Goal: Complete application form: Complete application form

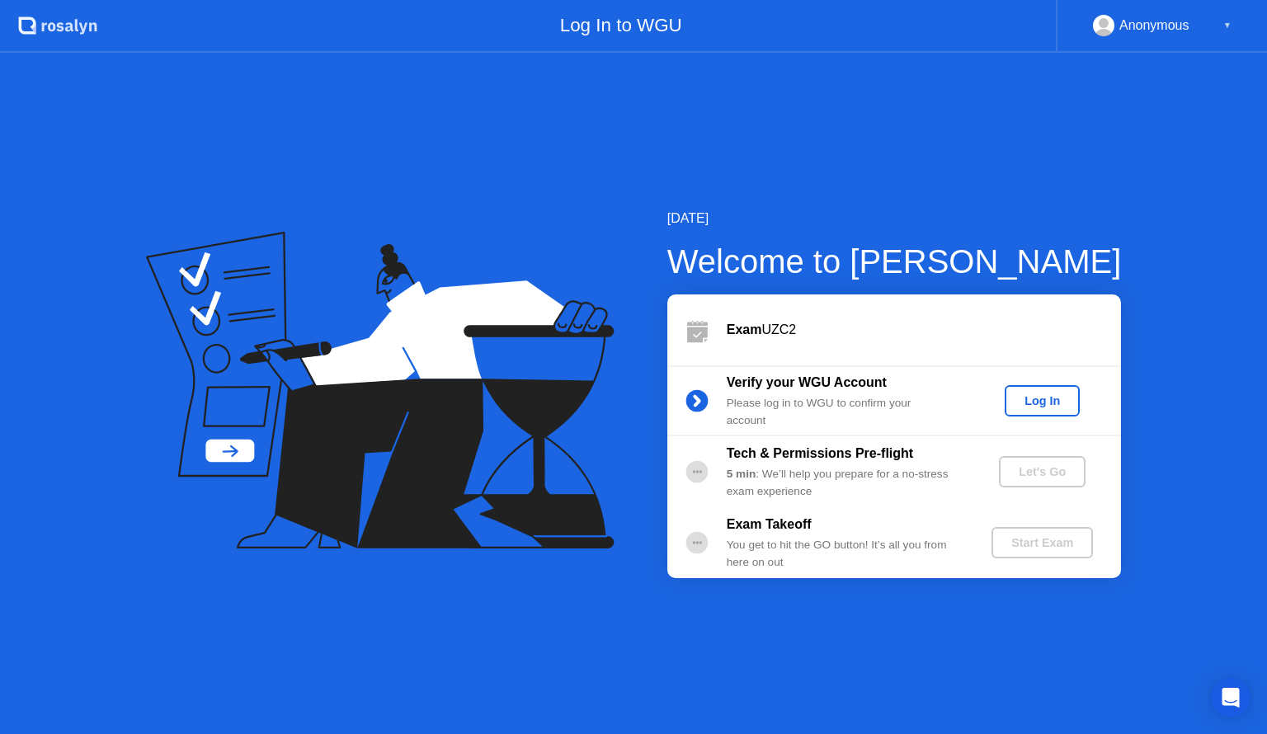
click at [1046, 400] on div "Log In" at bounding box center [1042, 400] width 62 height 13
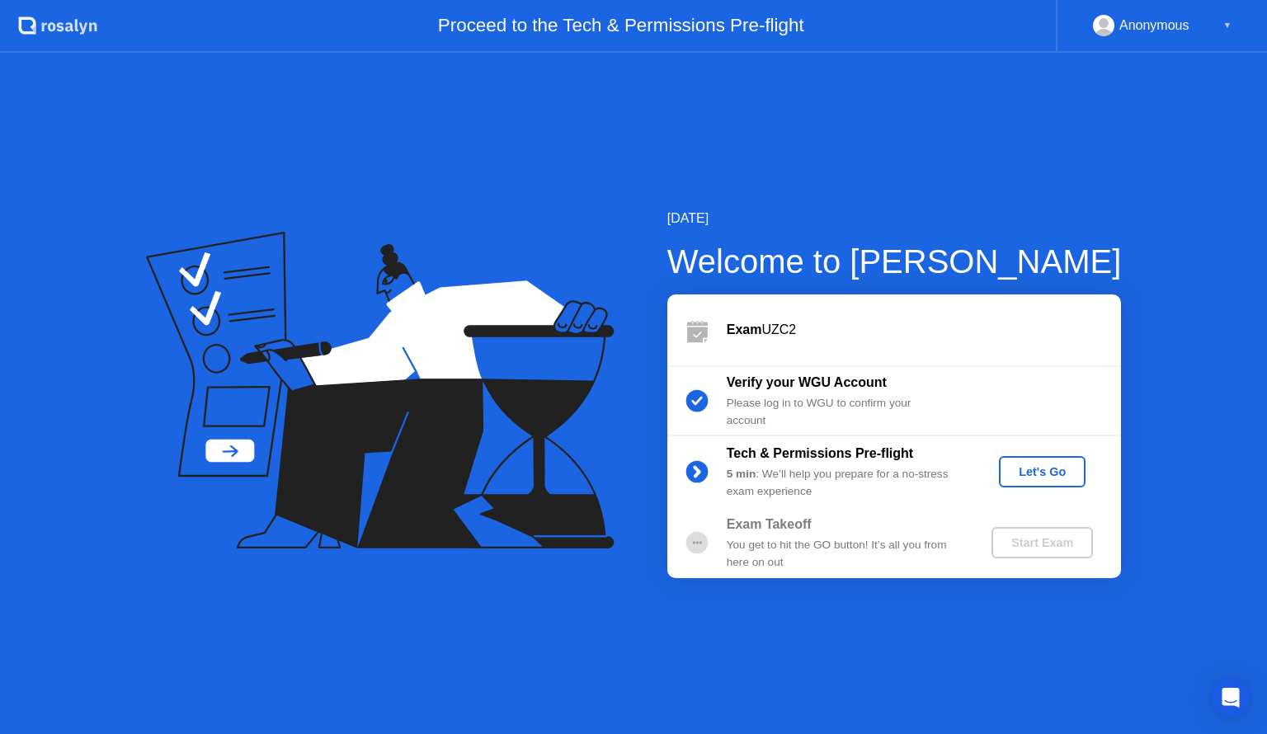
click at [1034, 478] on div "Let's Go" at bounding box center [1042, 471] width 73 height 13
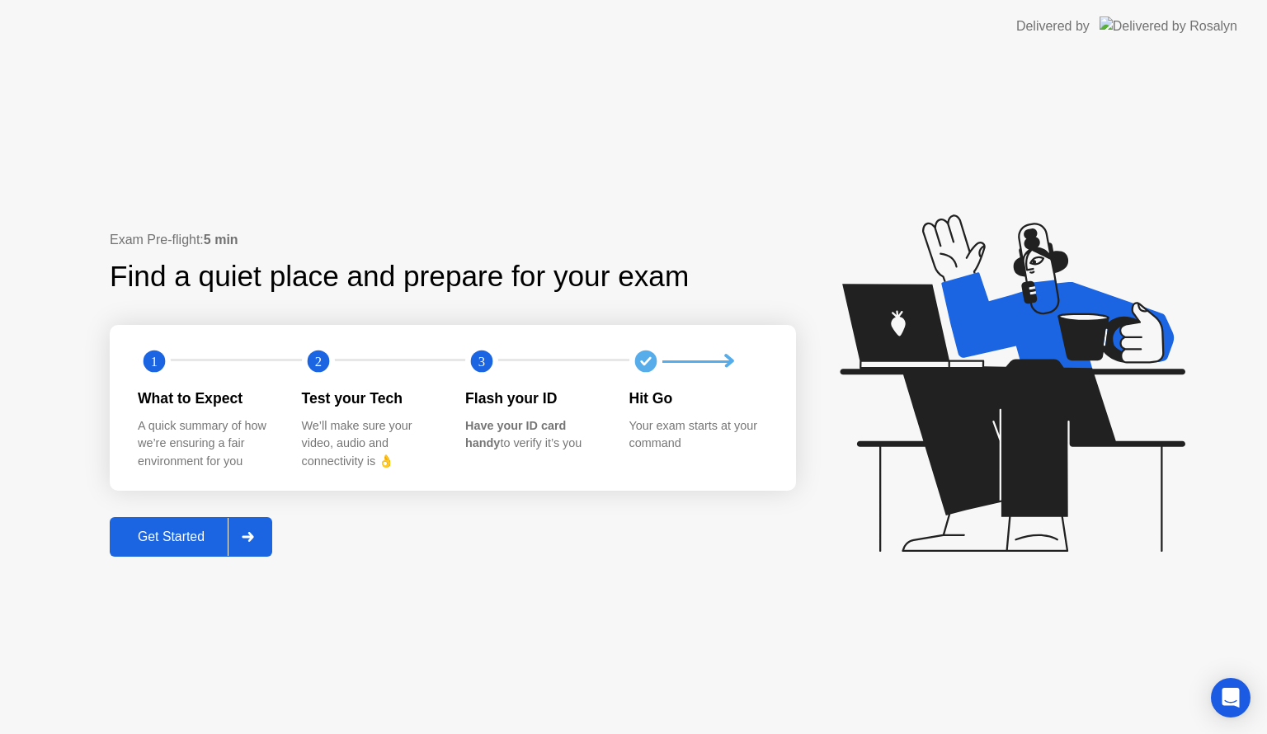
click at [155, 538] on div "Get Started" at bounding box center [171, 537] width 113 height 15
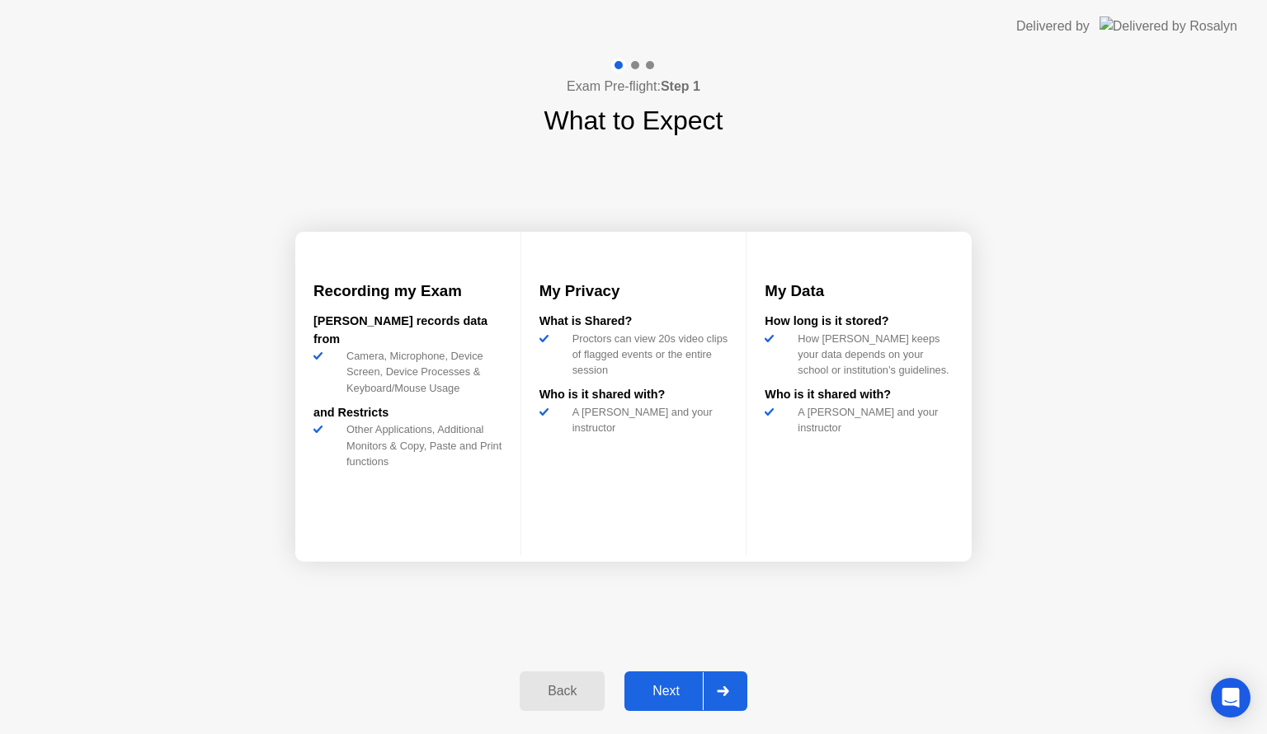
click at [666, 695] on div "Next" at bounding box center [665, 691] width 73 height 15
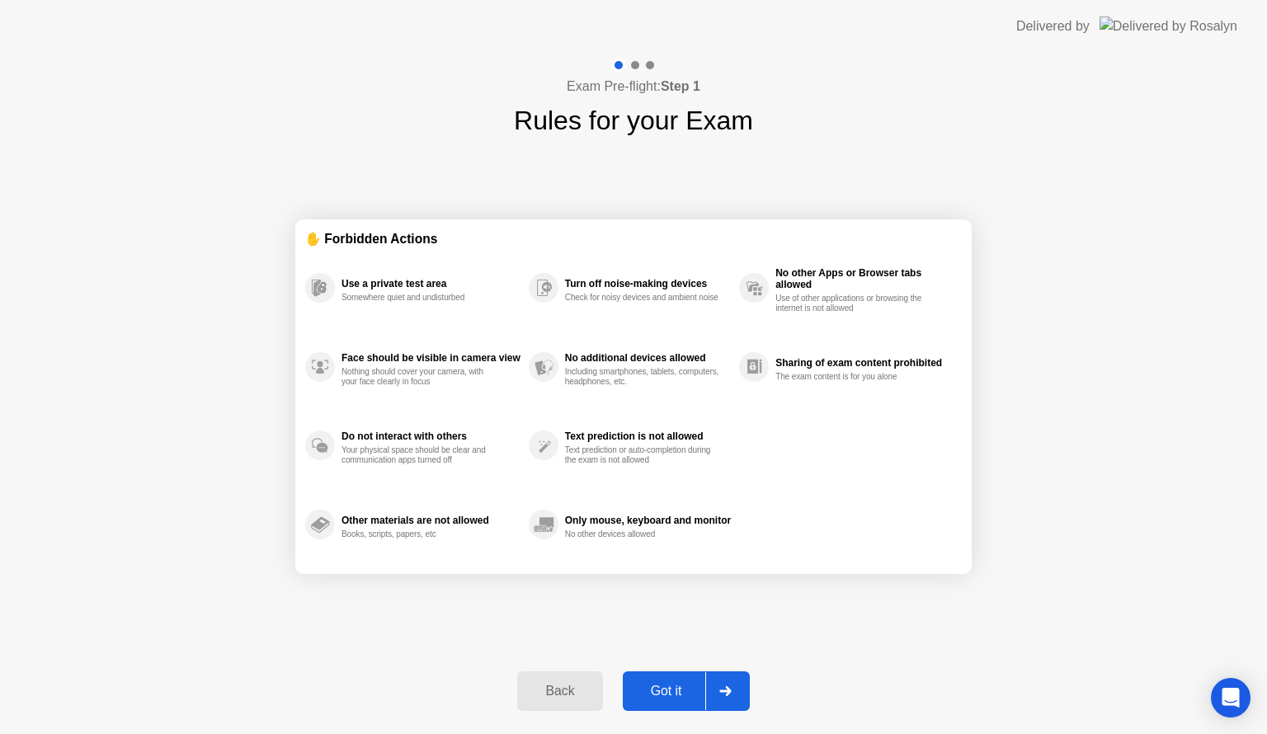
click at [666, 687] on div "Got it" at bounding box center [667, 691] width 78 height 15
select select "**********"
select select "*******"
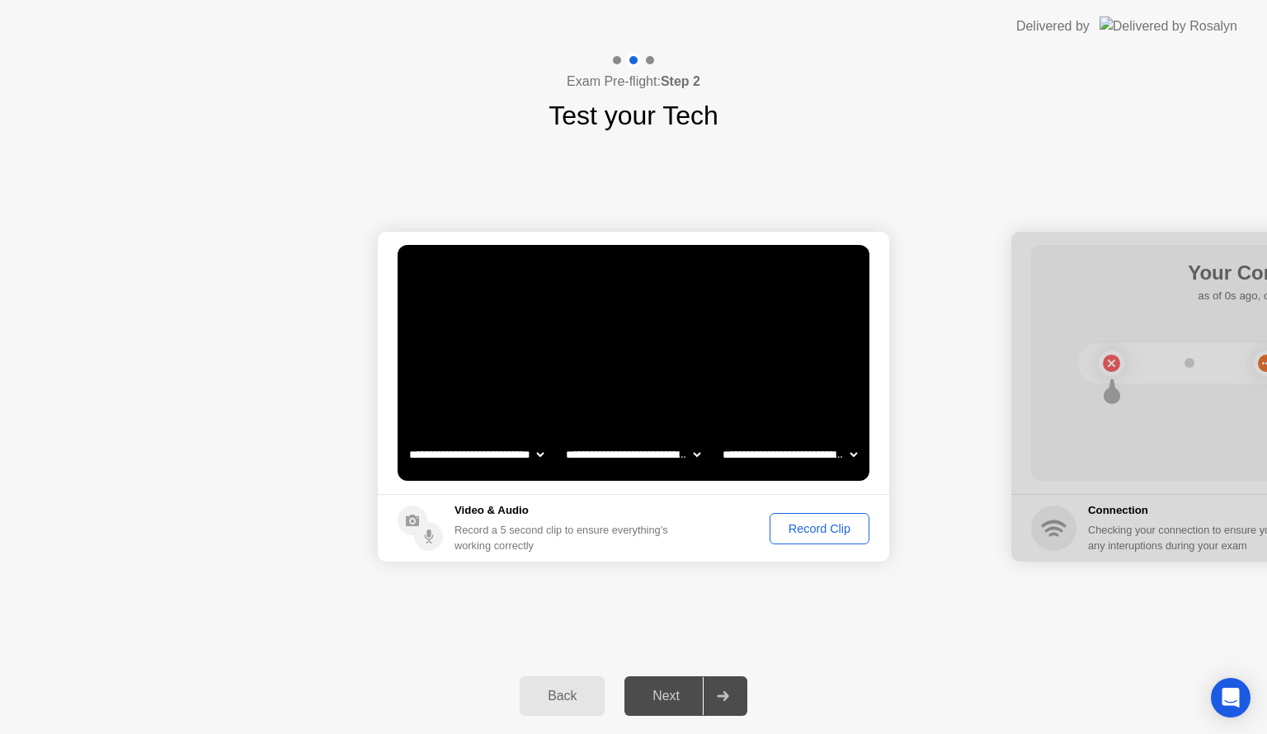
click at [787, 529] on div "Record Clip" at bounding box center [819, 528] width 88 height 13
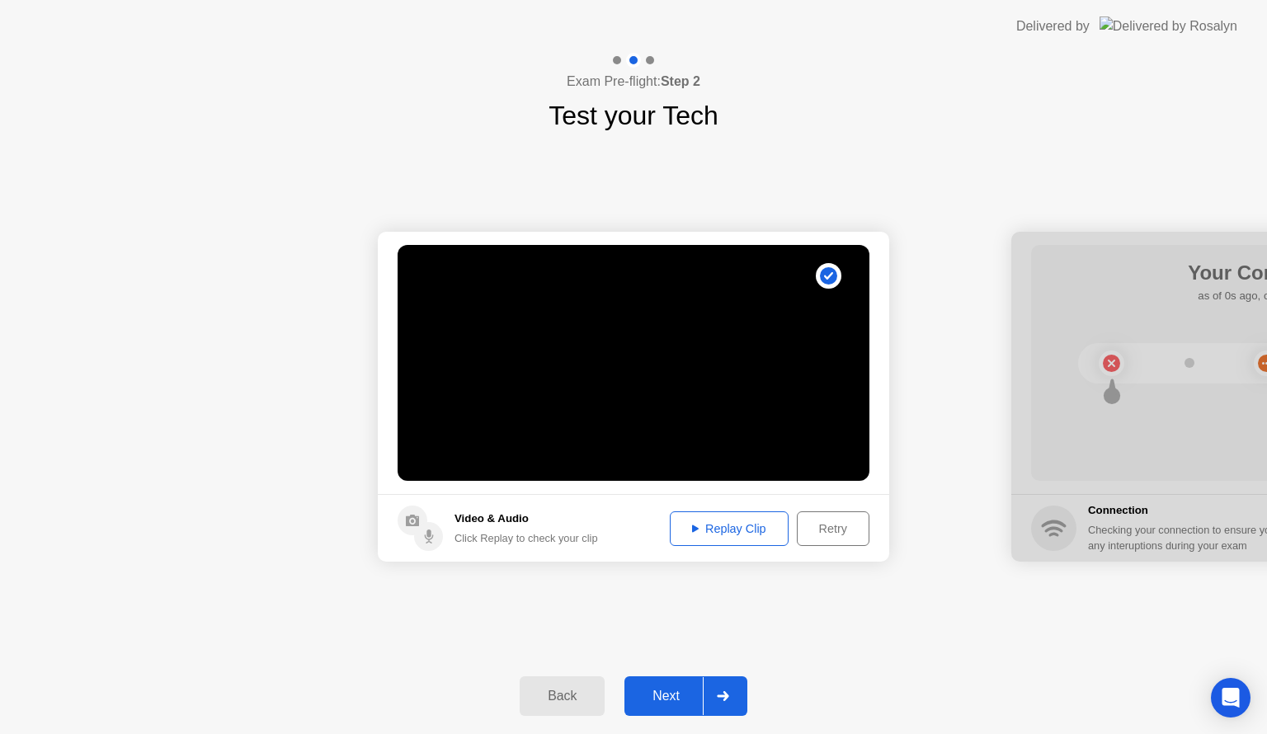
click at [775, 525] on div "Replay Clip" at bounding box center [729, 528] width 107 height 13
click at [676, 689] on div "Next" at bounding box center [665, 696] width 73 height 15
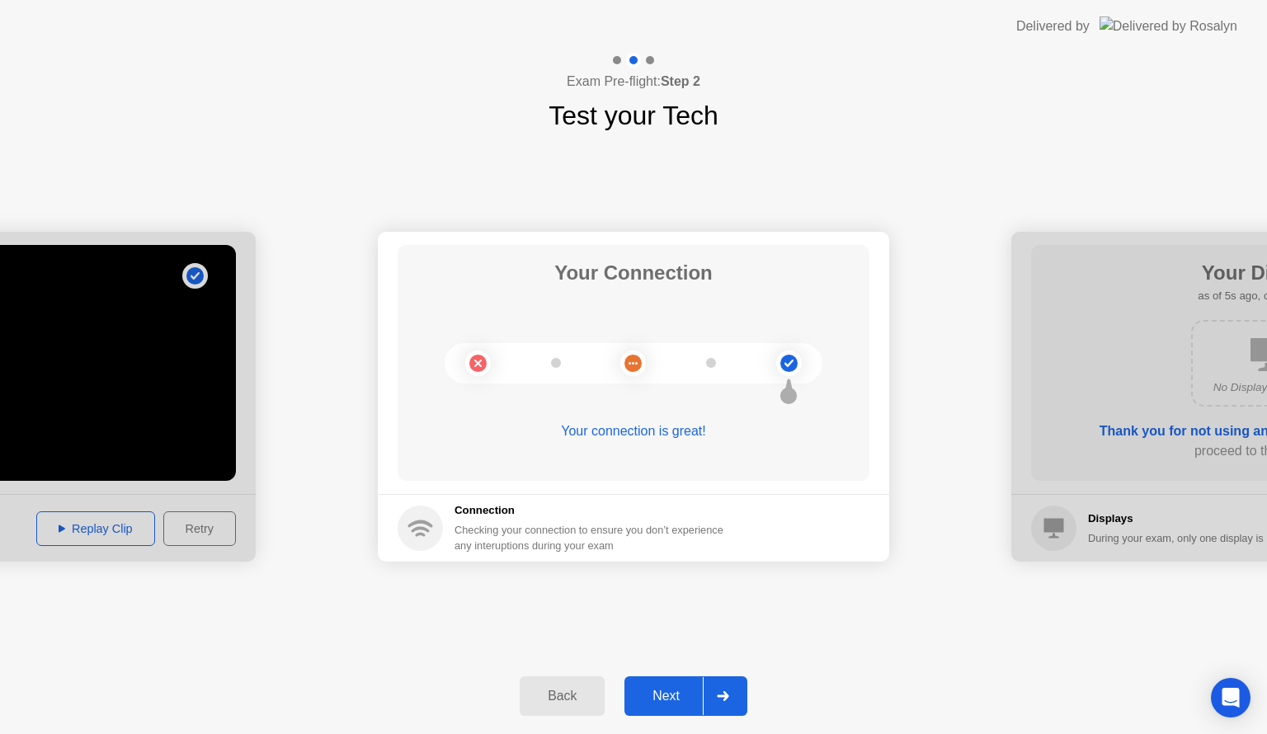
click at [641, 704] on div "Next" at bounding box center [665, 696] width 73 height 15
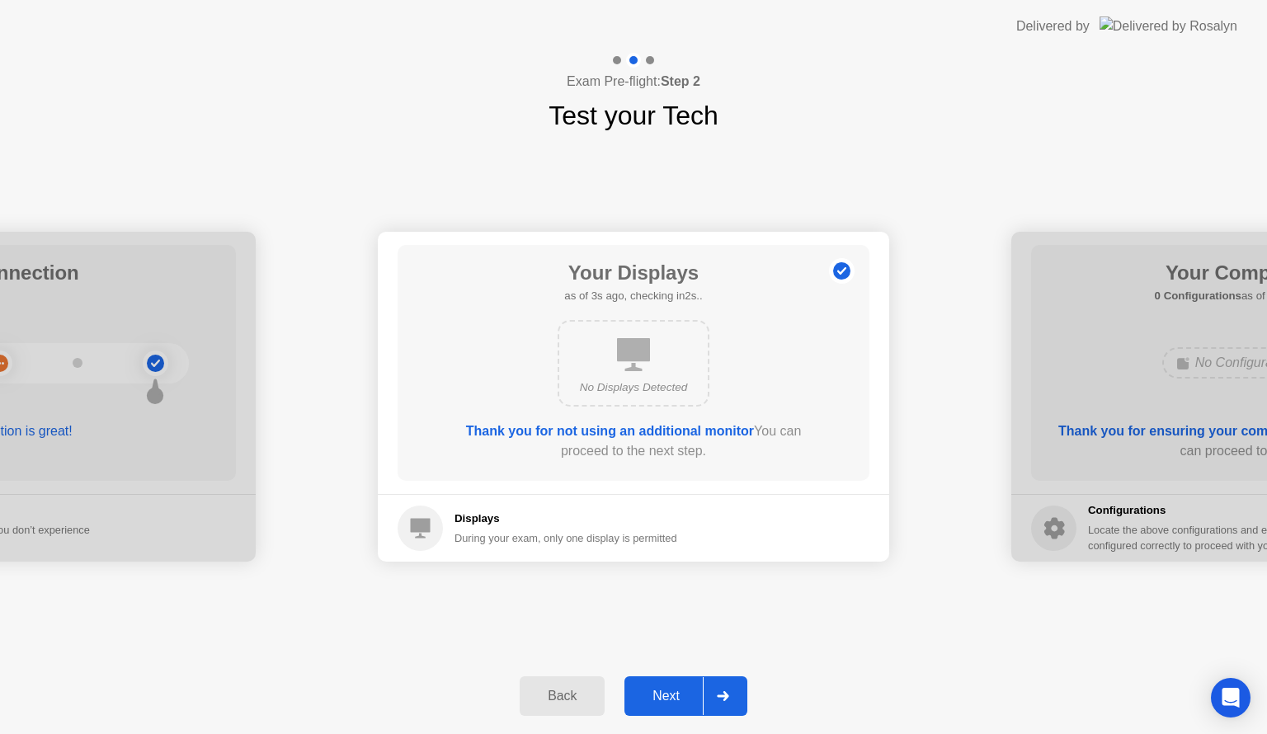
click at [673, 693] on div "Next" at bounding box center [665, 696] width 73 height 15
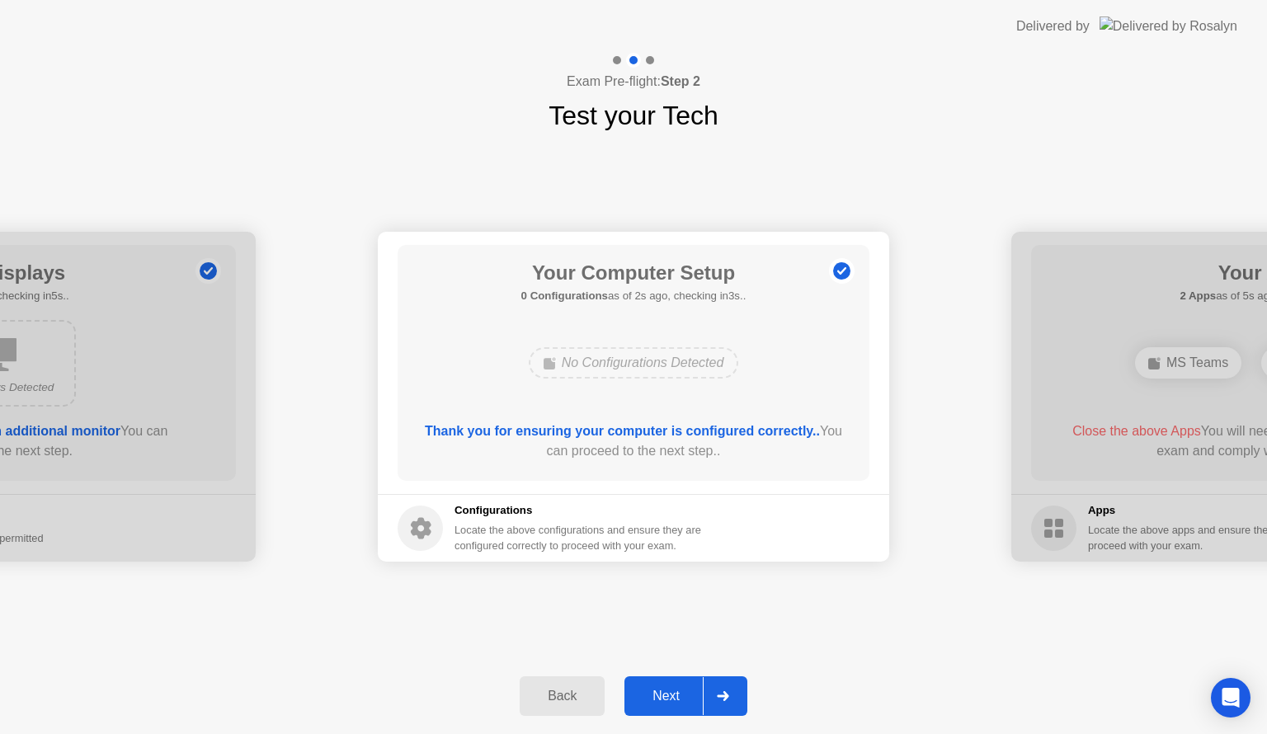
click at [666, 696] on div "Next" at bounding box center [665, 696] width 73 height 15
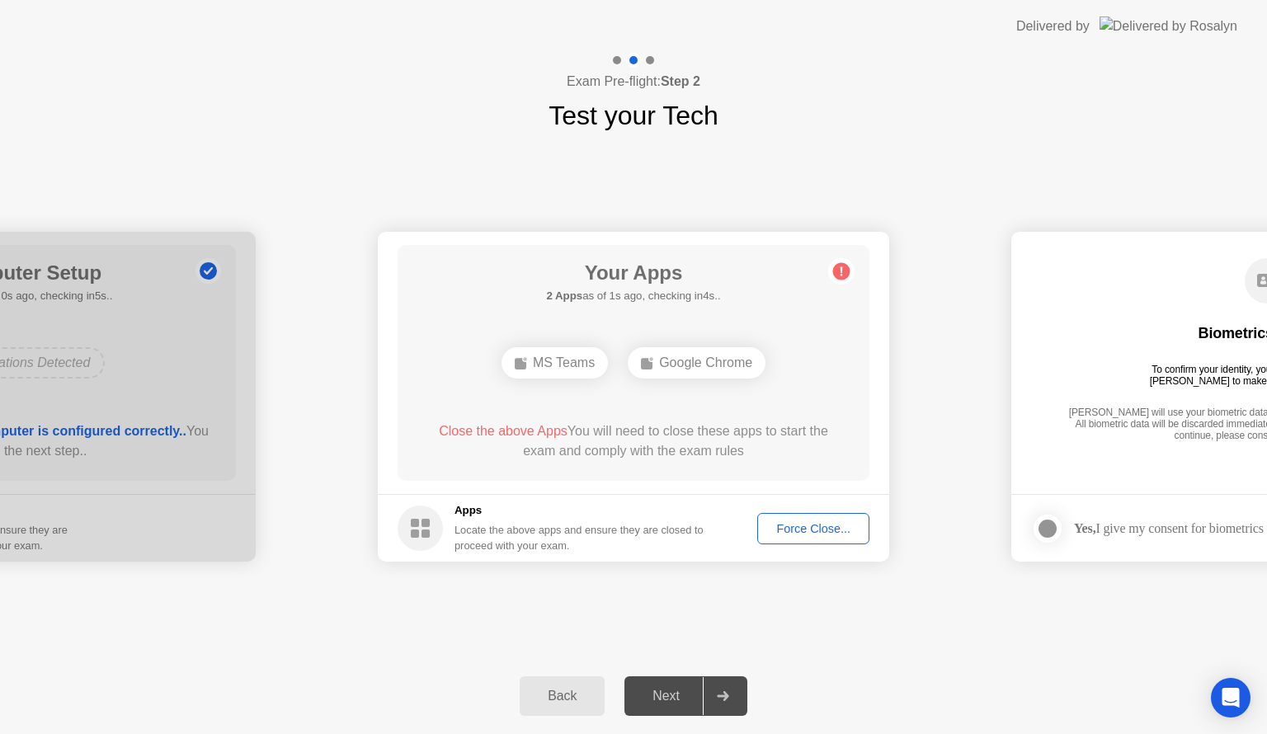
click at [808, 537] on button "Force Close..." at bounding box center [813, 528] width 112 height 31
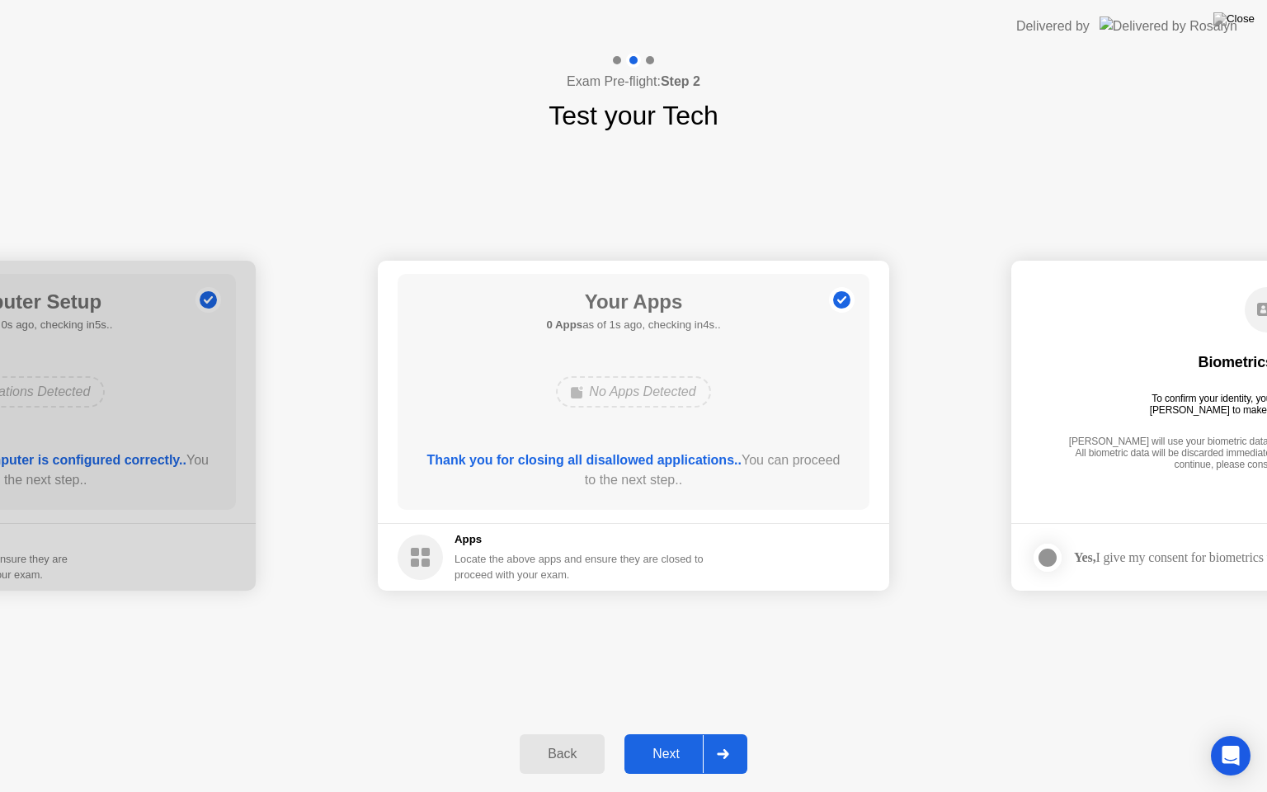
click at [659, 733] on div "Next" at bounding box center [665, 753] width 73 height 15
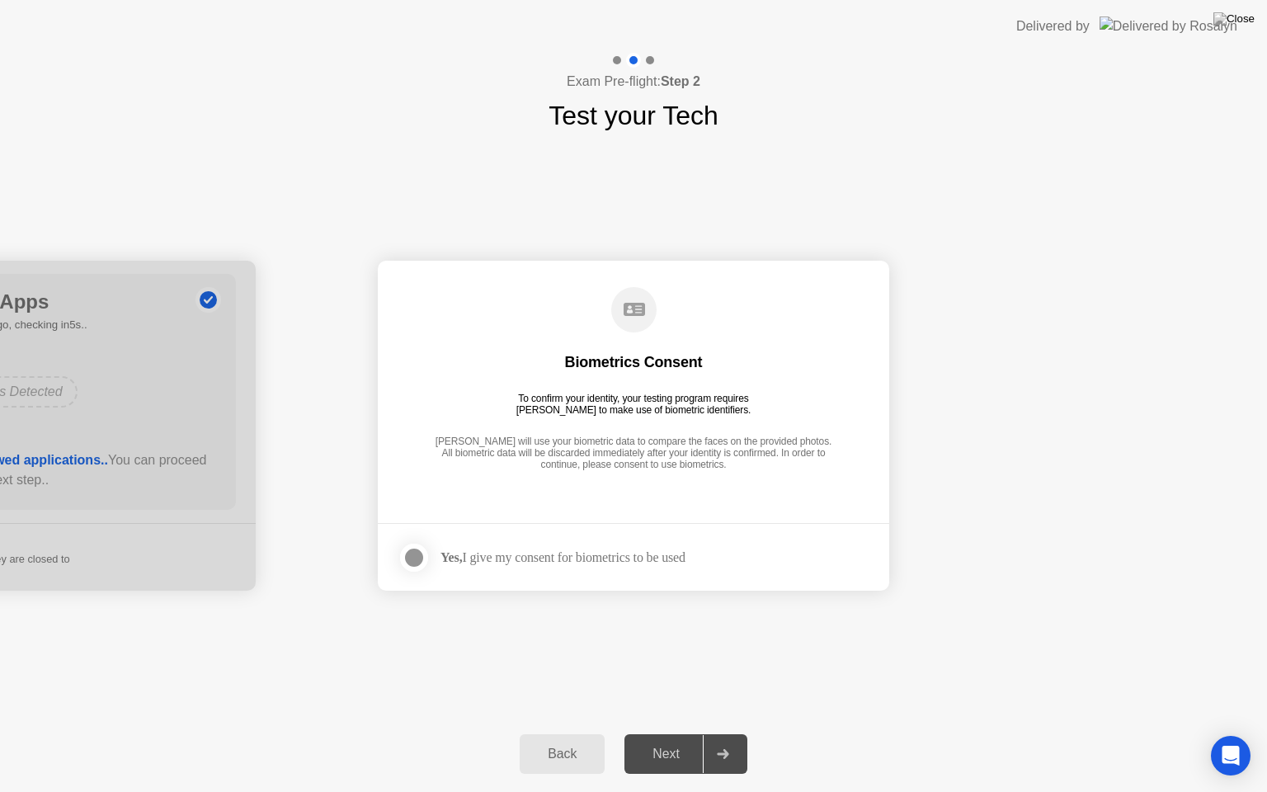
click at [416, 551] on div at bounding box center [414, 558] width 20 height 20
click at [653, 733] on div "Next" at bounding box center [665, 753] width 73 height 15
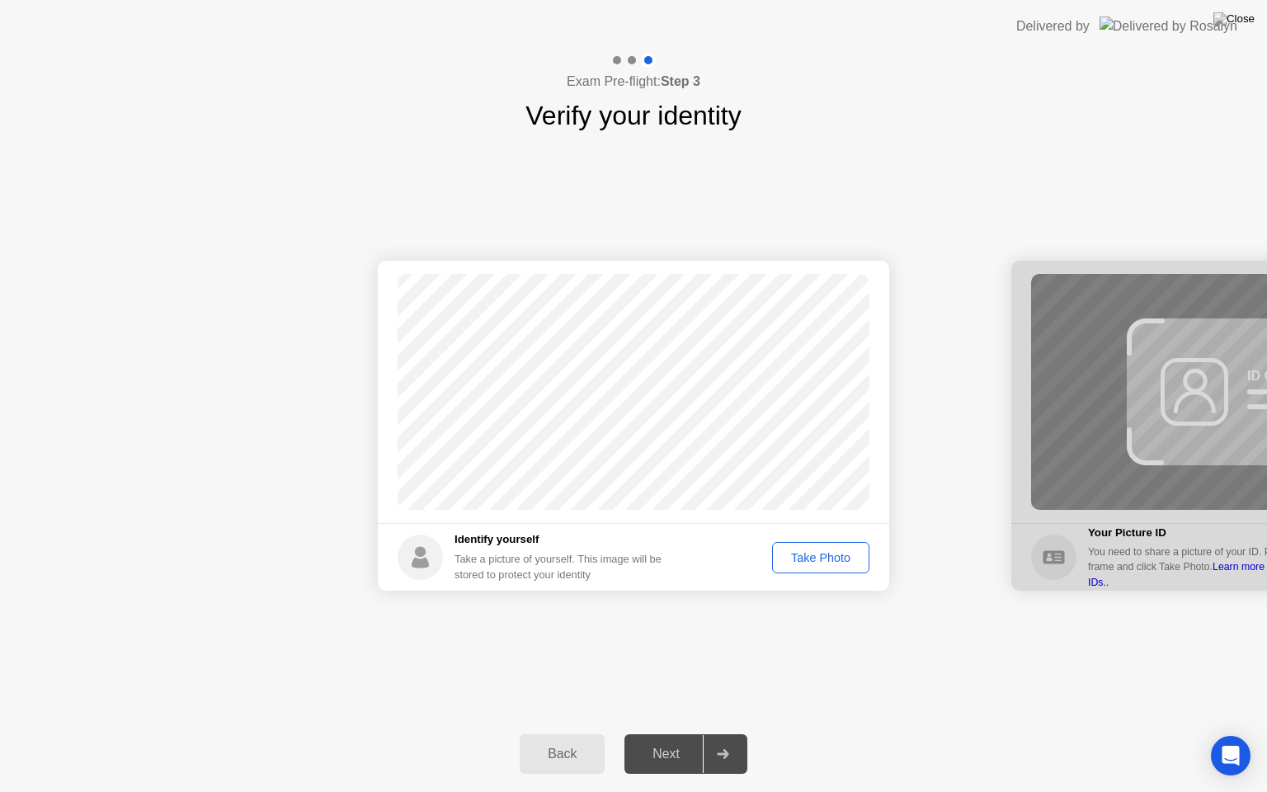
click at [807, 547] on button "Take Photo" at bounding box center [820, 557] width 97 height 31
click at [807, 547] on button "Retake" at bounding box center [832, 557] width 76 height 31
click at [818, 555] on div "Take Photo" at bounding box center [821, 557] width 86 height 13
click at [671, 733] on div "Next" at bounding box center [665, 753] width 73 height 15
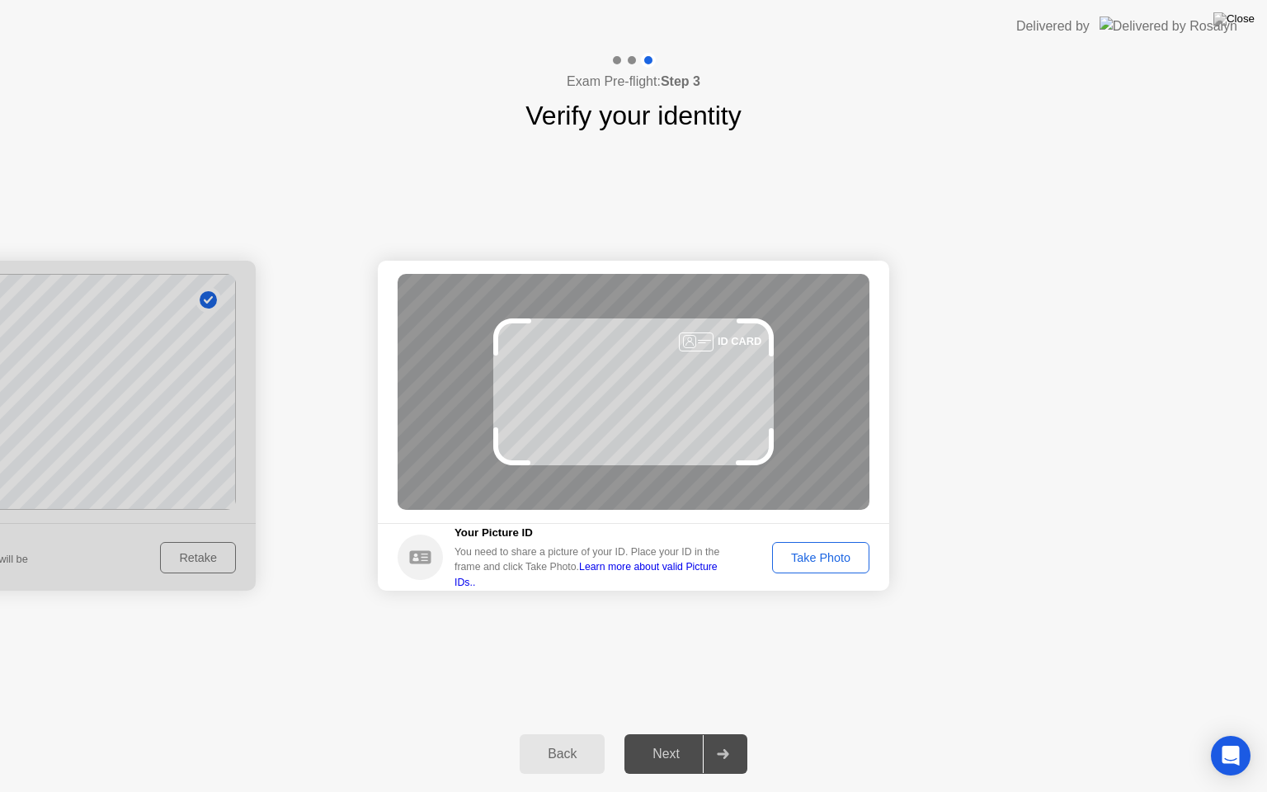
click at [823, 558] on div "Take Photo" at bounding box center [821, 557] width 86 height 13
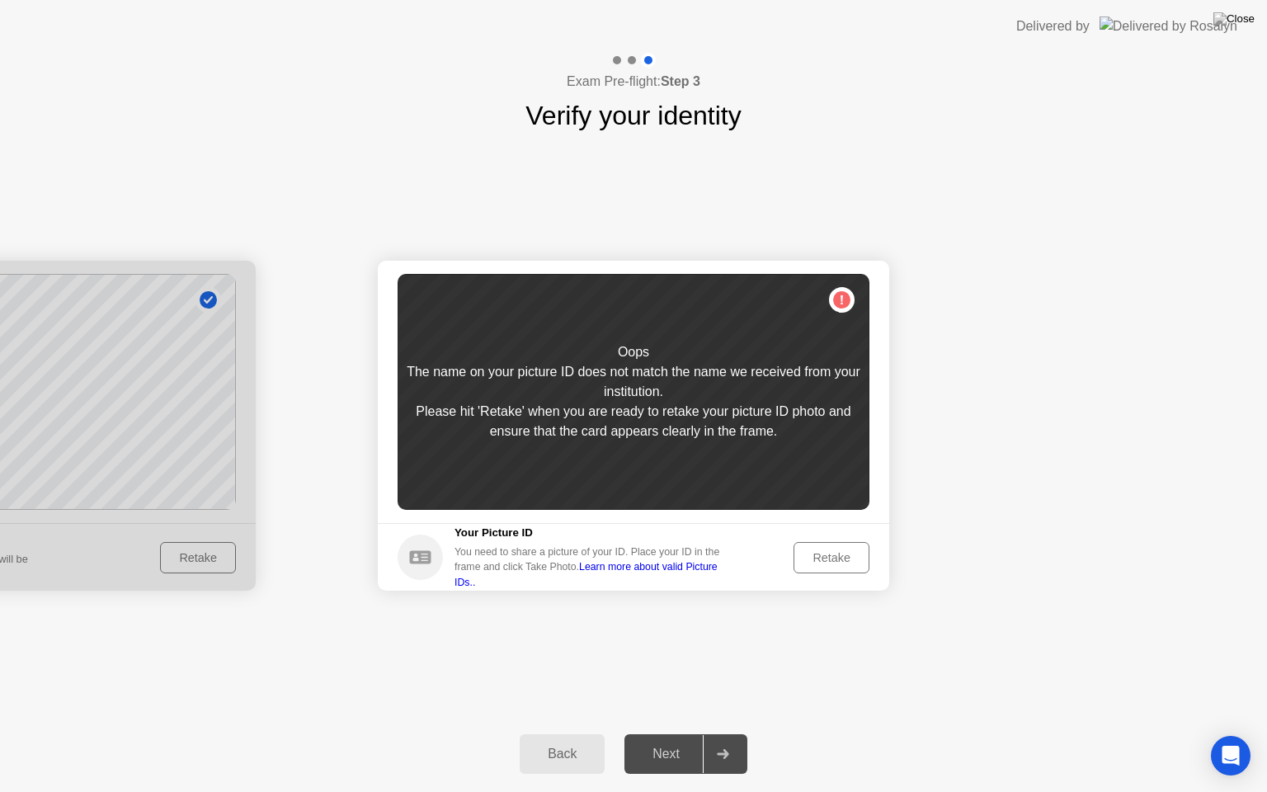
click at [815, 557] on div "Retake" at bounding box center [831, 557] width 64 height 13
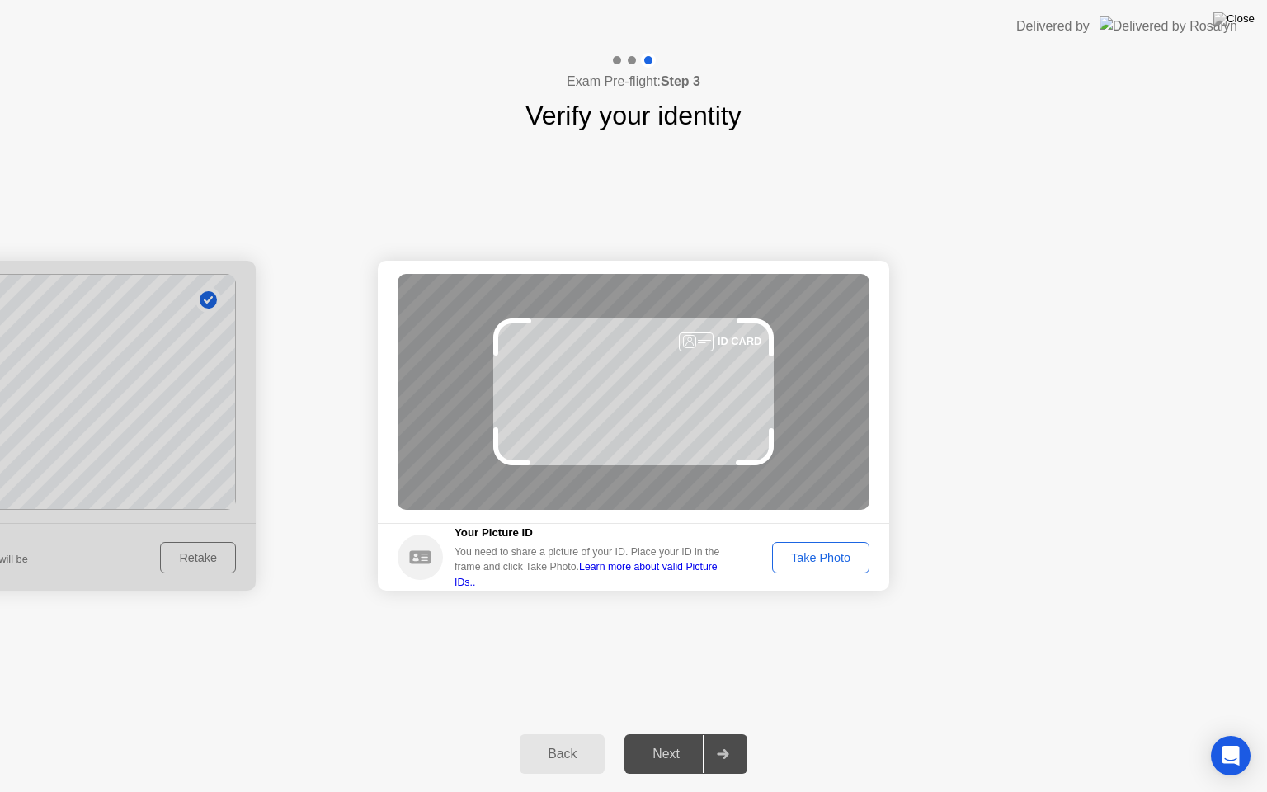
click at [818, 553] on div "Take Photo" at bounding box center [821, 557] width 86 height 13
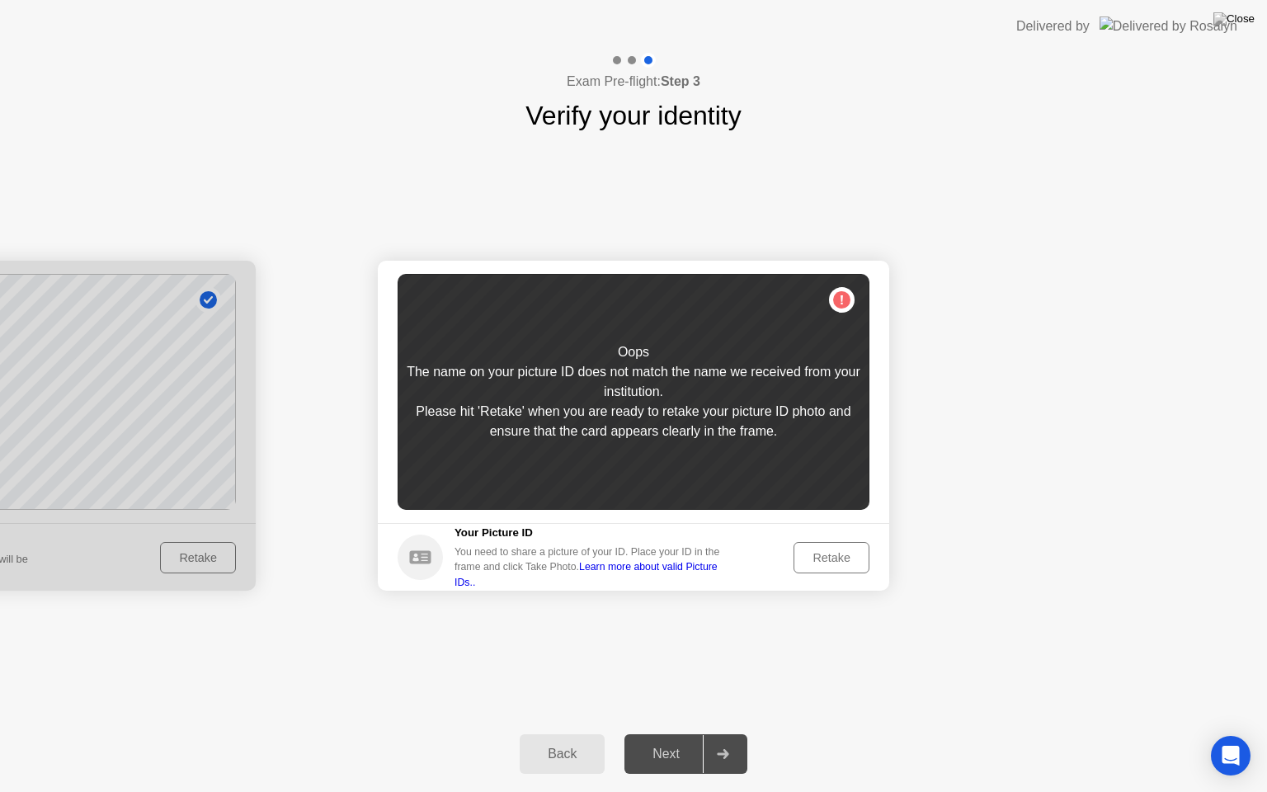
click at [820, 562] on div "Retake" at bounding box center [831, 557] width 64 height 13
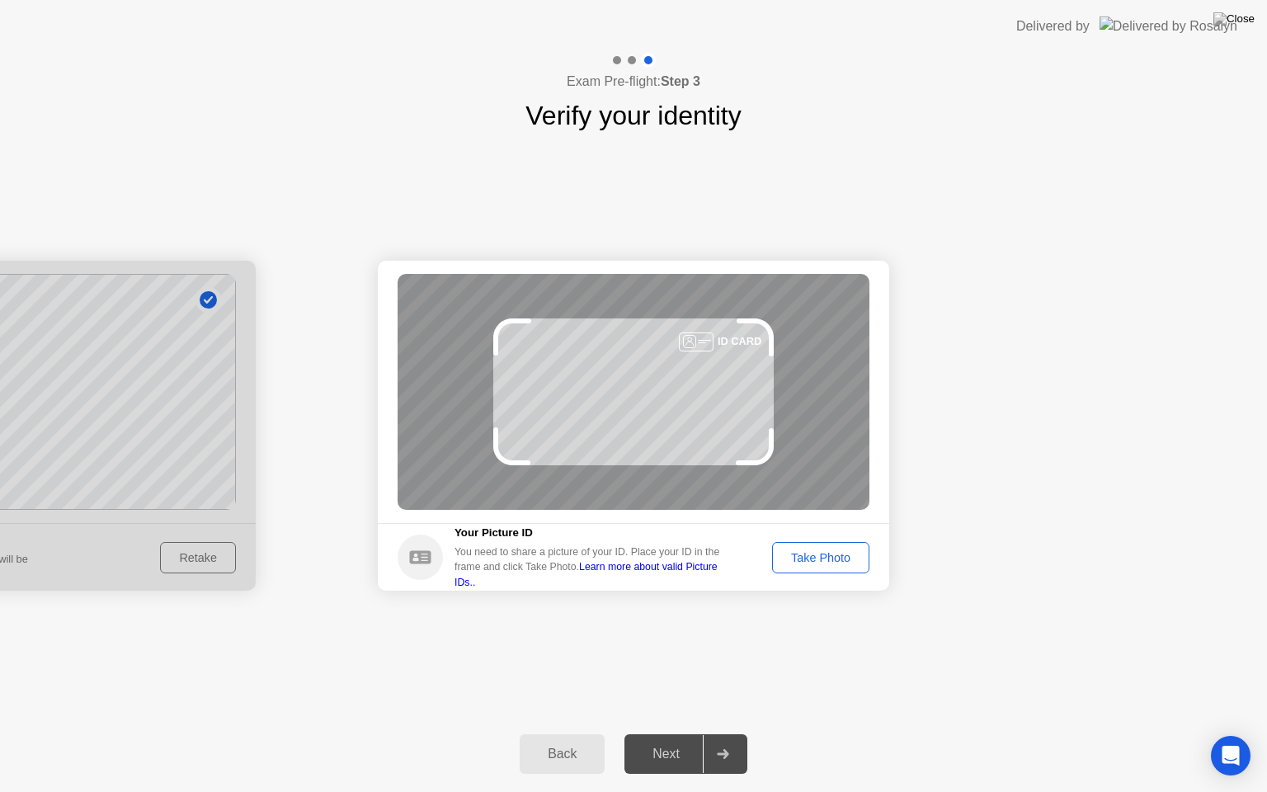
click at [833, 558] on div "Take Photo" at bounding box center [821, 557] width 86 height 13
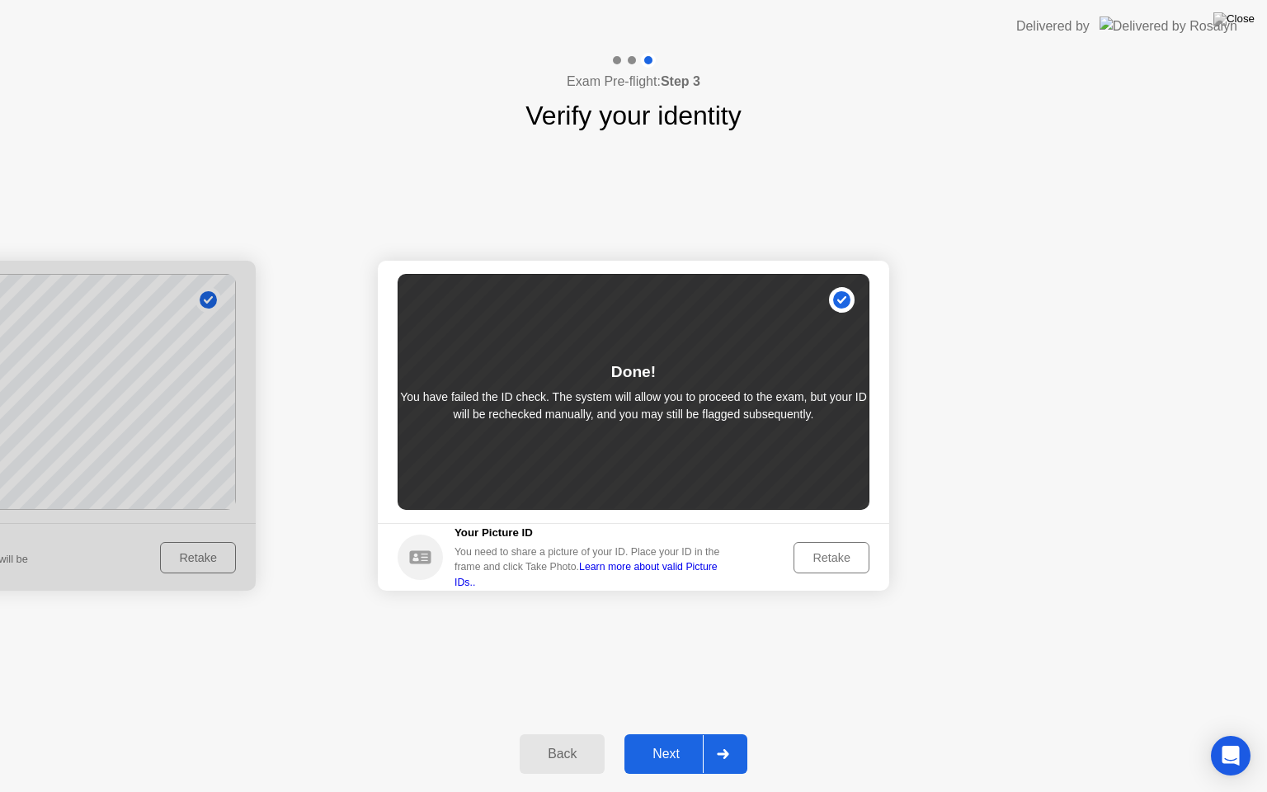
click at [841, 304] on div "Done! You have failed the ID check. The system will allow you to proceed to the…" at bounding box center [634, 392] width 472 height 236
click at [706, 370] on div "Done! You have failed the ID check. The system will allow you to proceed to the…" at bounding box center [634, 392] width 472 height 236
click at [652, 733] on button "Next" at bounding box center [685, 754] width 123 height 40
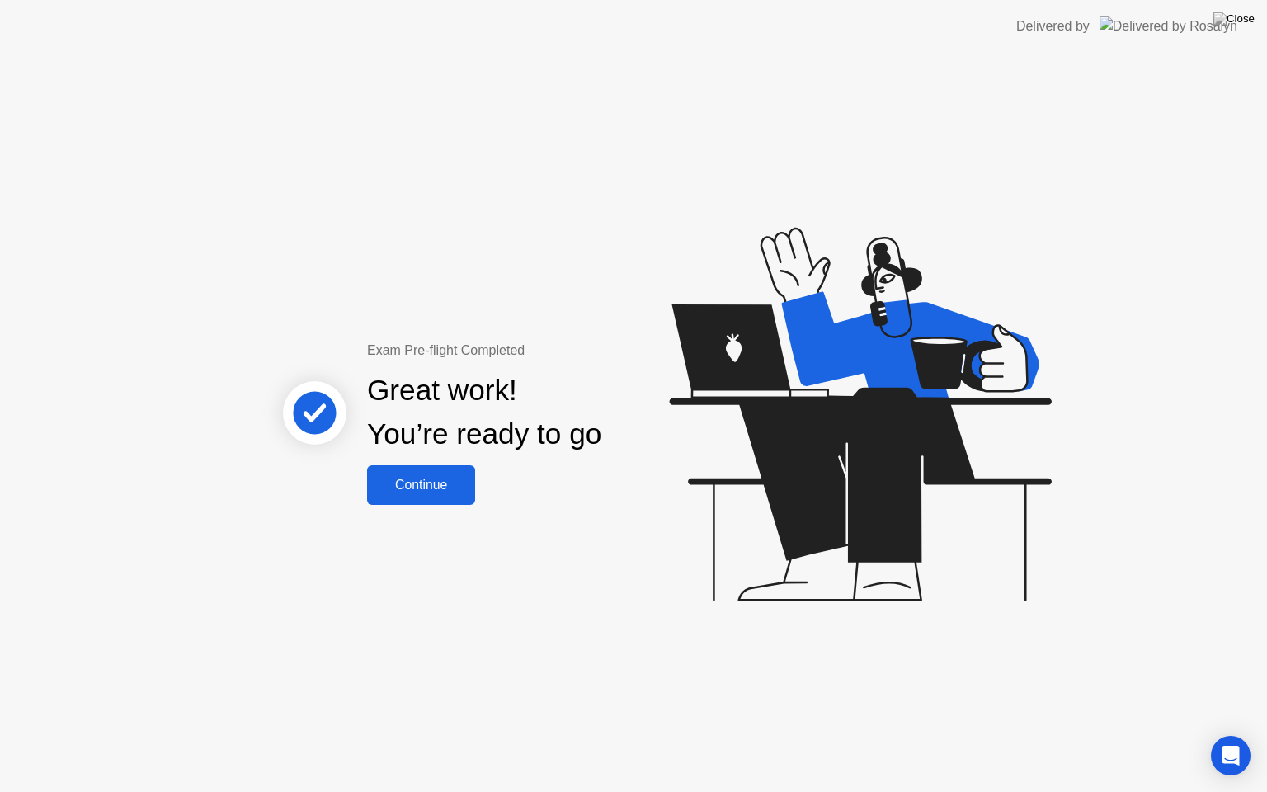
click at [426, 481] on div "Continue" at bounding box center [421, 485] width 98 height 15
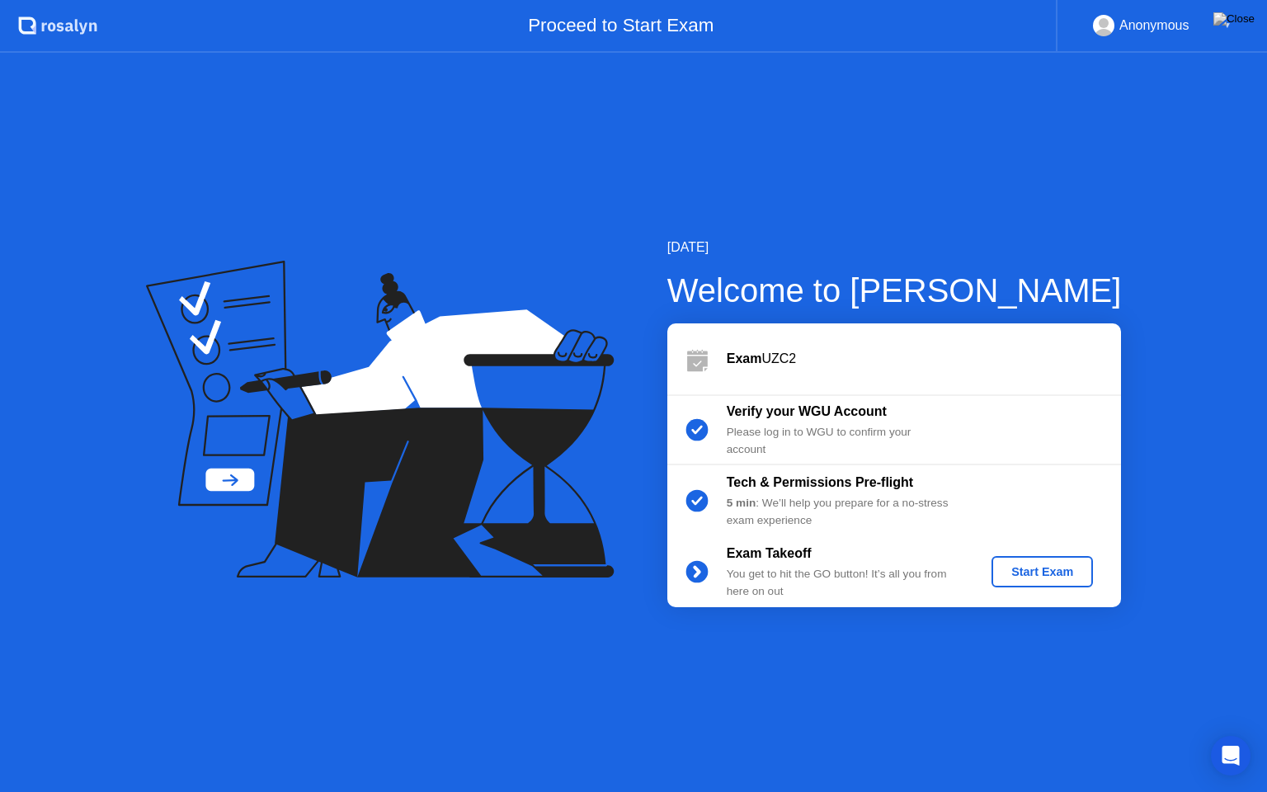
click at [1055, 567] on div "Start Exam" at bounding box center [1042, 571] width 88 height 13
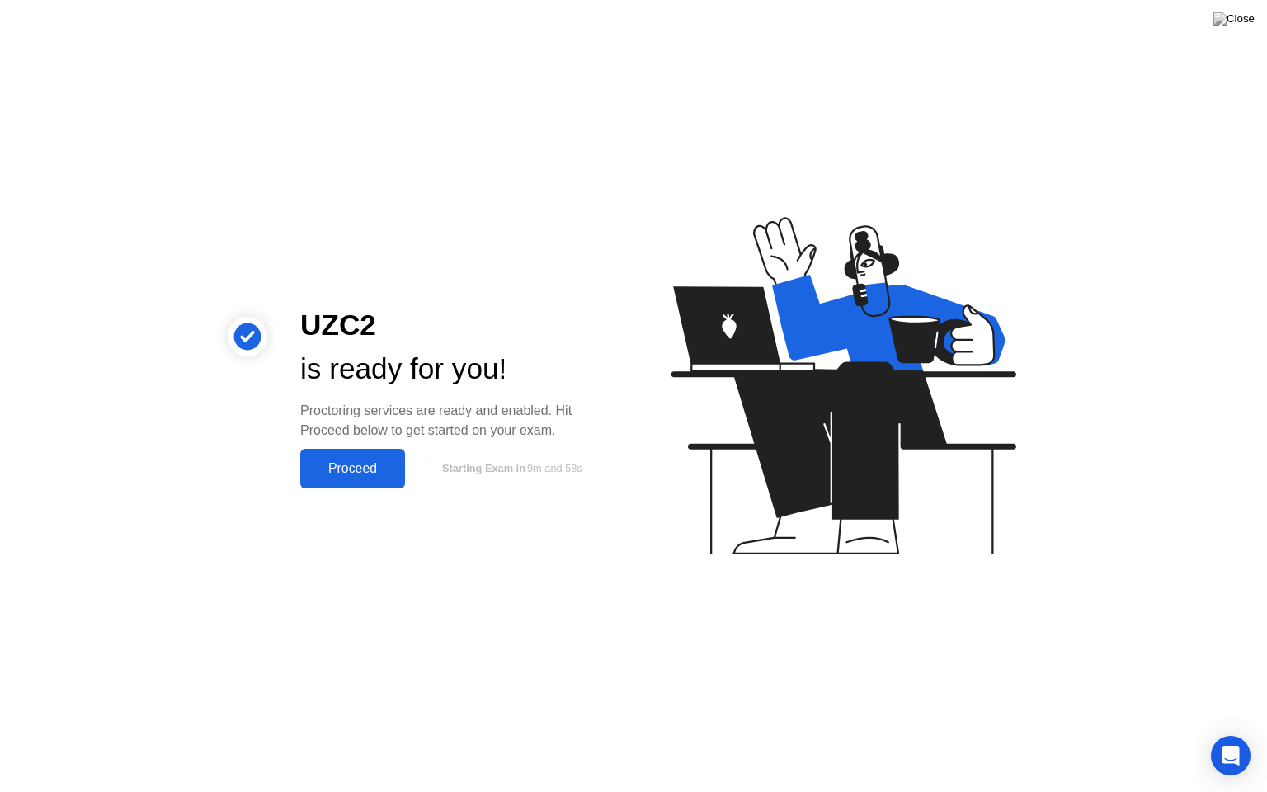
click at [342, 468] on div "Proceed" at bounding box center [352, 468] width 95 height 15
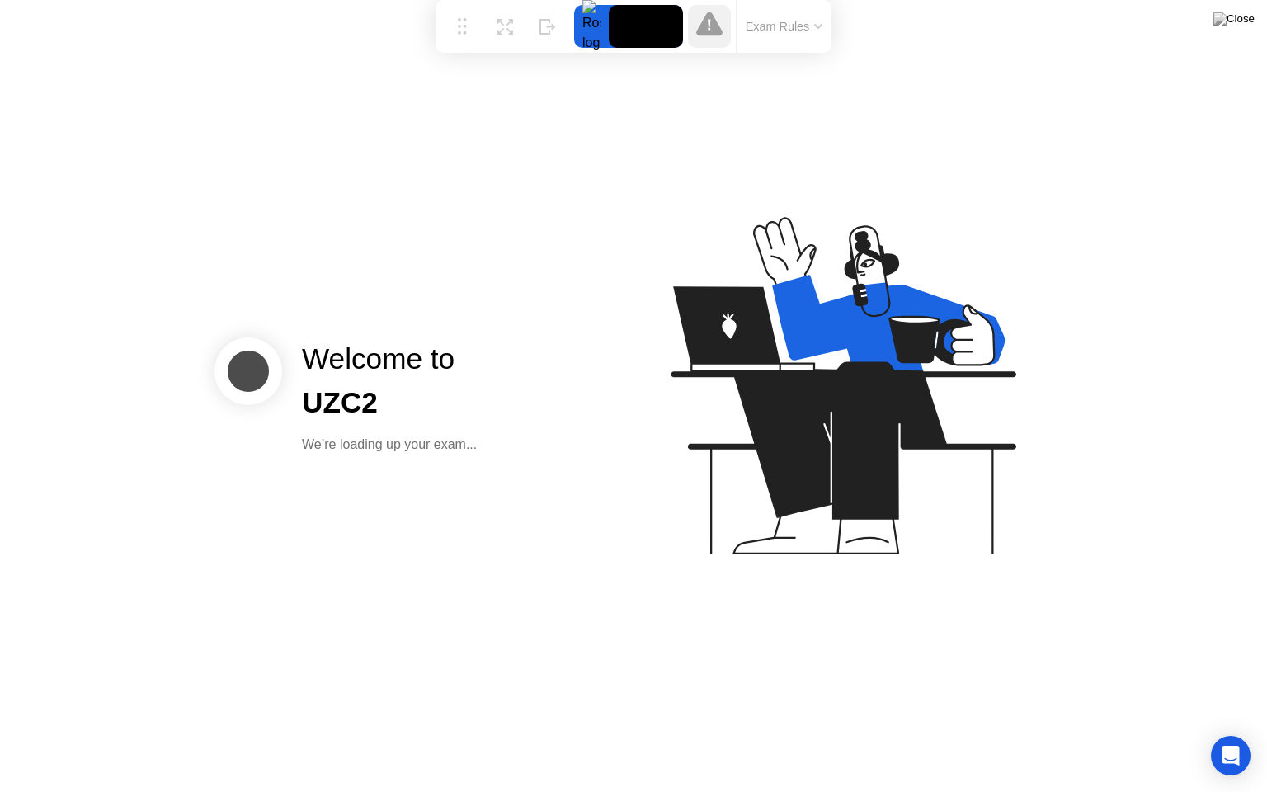
click at [817, 29] on button "Exam Rules" at bounding box center [784, 26] width 87 height 15
